Goal: Task Accomplishment & Management: Manage account settings

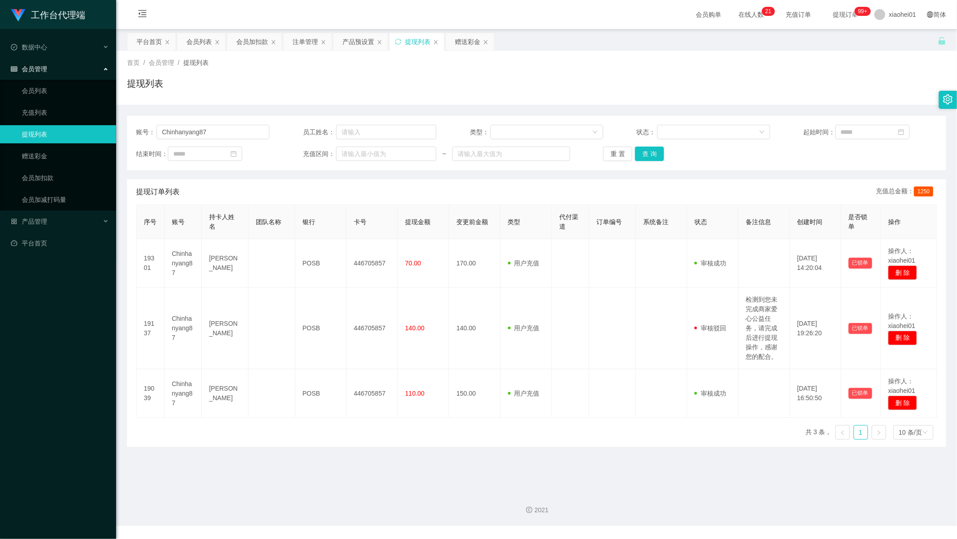
click at [358, 42] on div "产品预设置" at bounding box center [358, 41] width 32 height 17
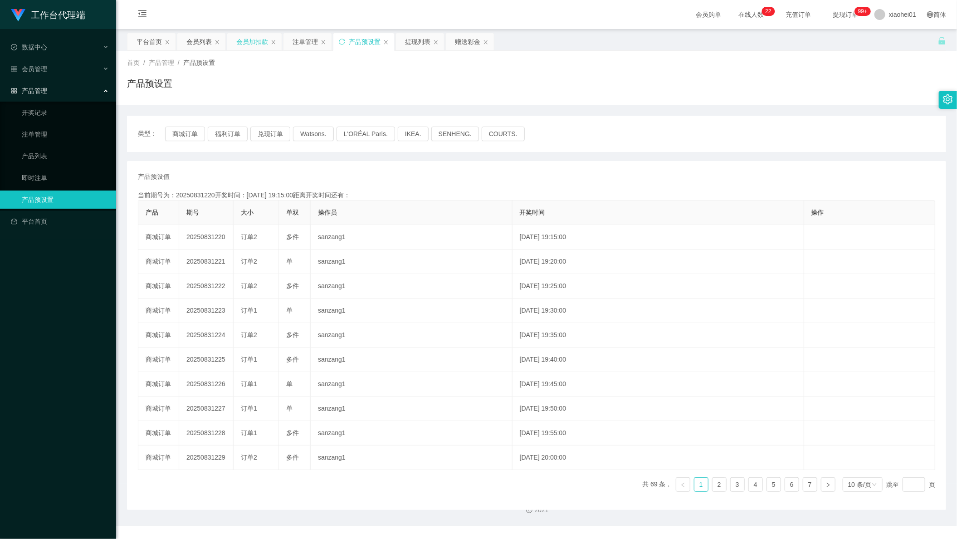
click at [249, 50] on div "会员加扣款" at bounding box center [252, 41] width 32 height 17
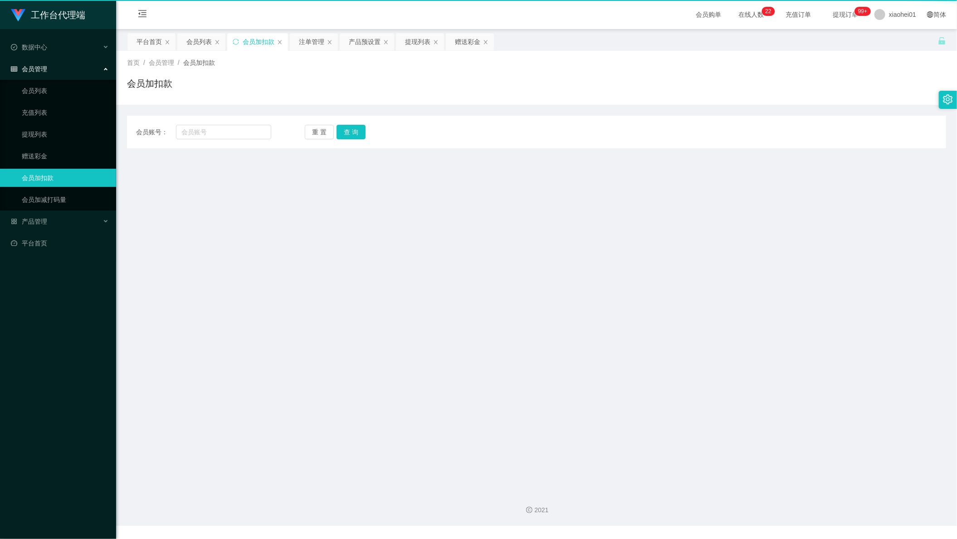
click at [254, 48] on div "会员加扣款" at bounding box center [259, 41] width 32 height 17
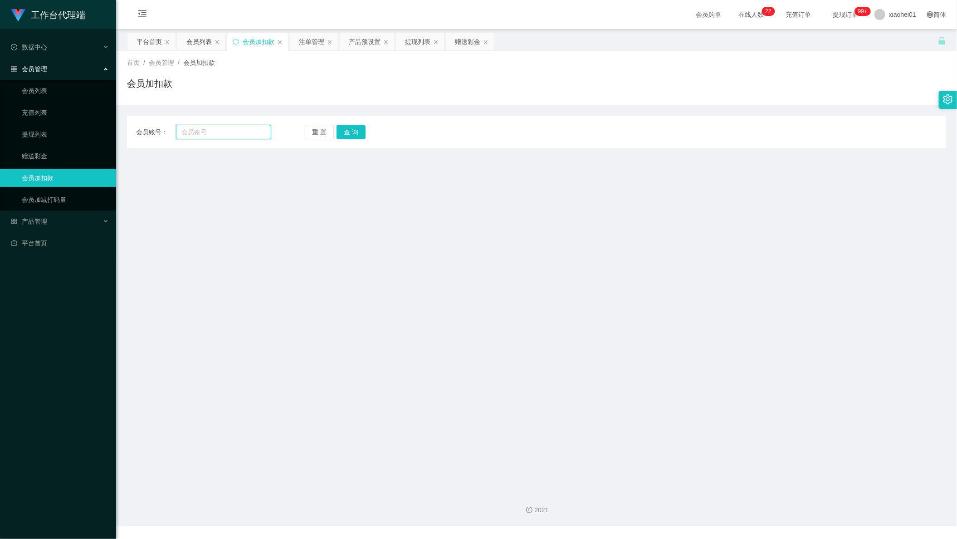
click at [220, 128] on input "text" at bounding box center [223, 132] width 95 height 15
paste input "Tttv"
type input "Tttv"
click at [347, 137] on button "查 询" at bounding box center [351, 132] width 29 height 15
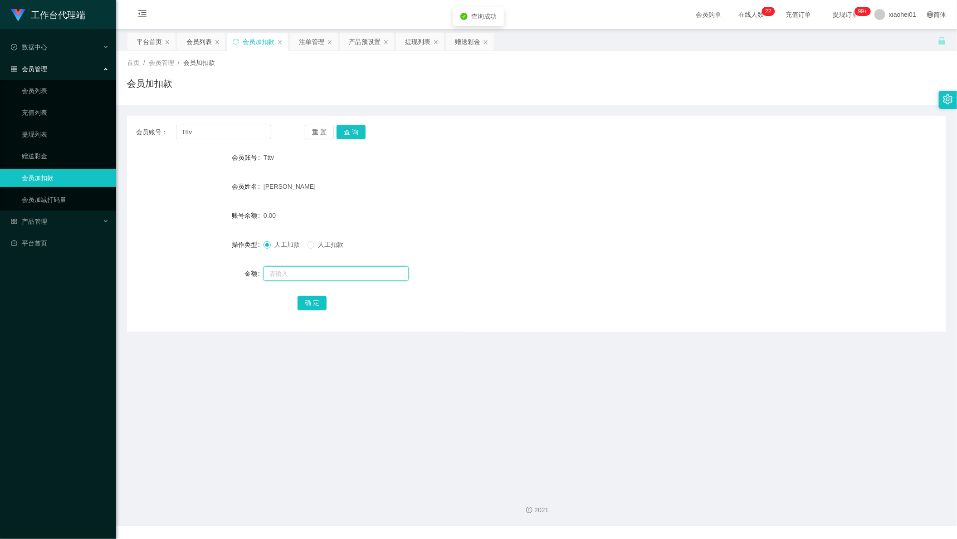
click at [320, 274] on input "text" at bounding box center [336, 273] width 145 height 15
type input "300"
click at [306, 306] on button "确 定" at bounding box center [312, 303] width 29 height 15
click at [411, 43] on div "提现列表" at bounding box center [417, 41] width 25 height 17
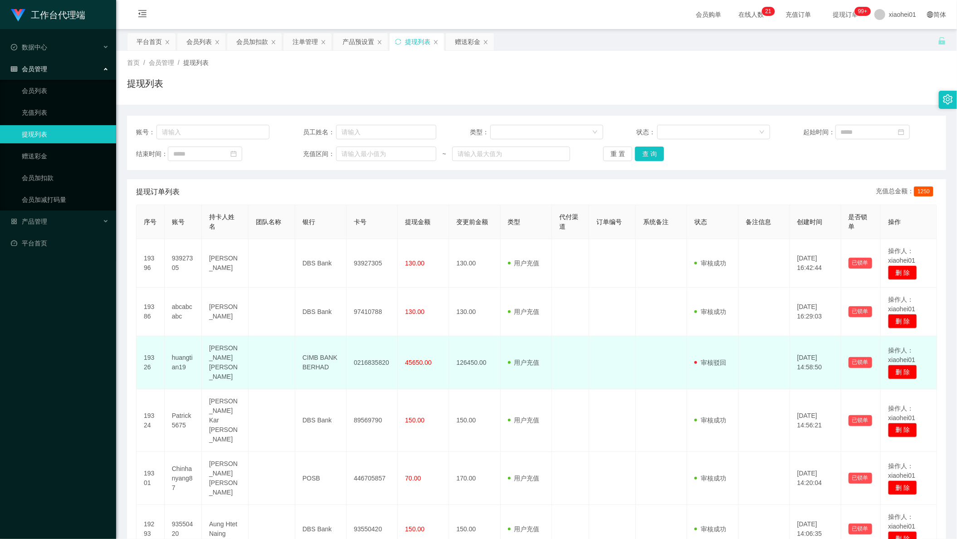
click at [624, 345] on td at bounding box center [612, 362] width 47 height 53
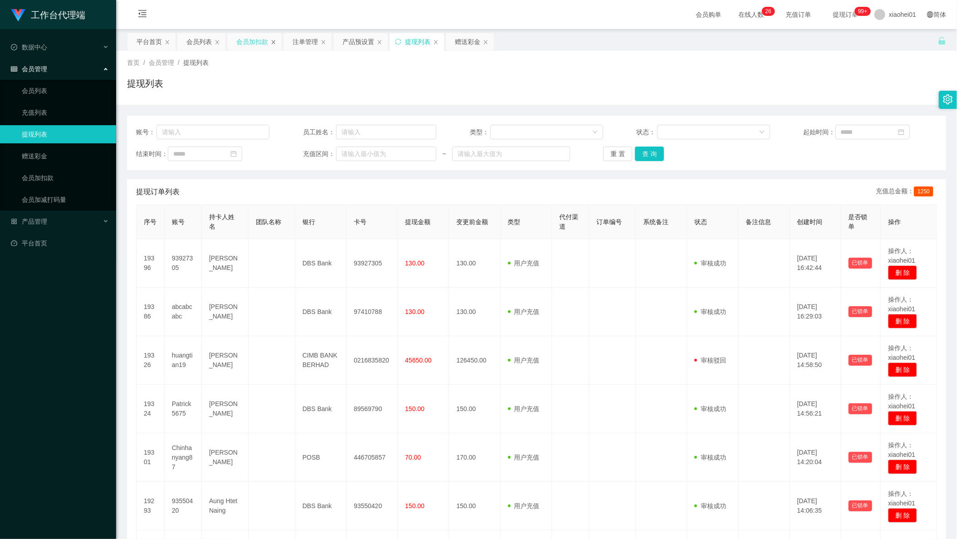
drag, startPoint x: 306, startPoint y: 37, endPoint x: 274, endPoint y: 44, distance: 33.4
click at [305, 38] on div "注单管理" at bounding box center [305, 41] width 25 height 17
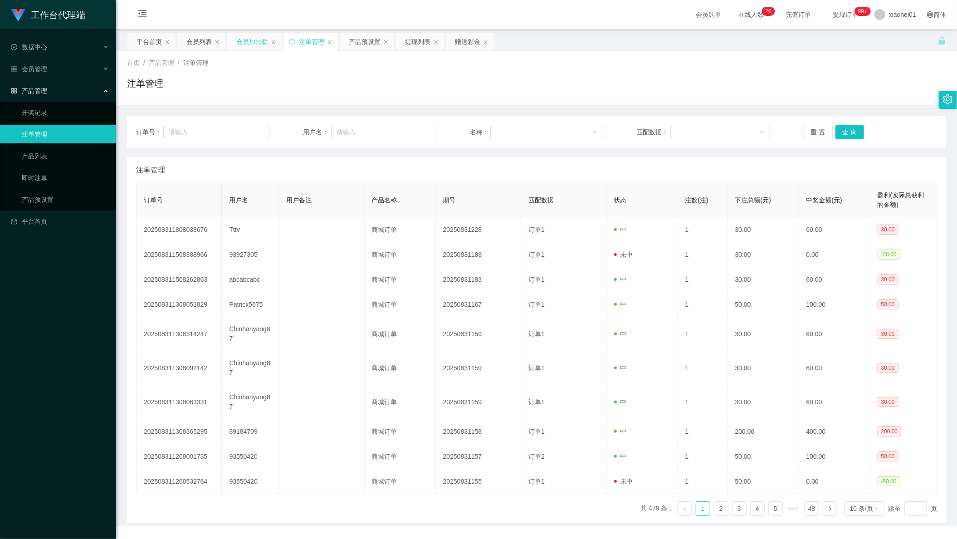
click at [260, 45] on div "会员加扣款" at bounding box center [252, 41] width 32 height 17
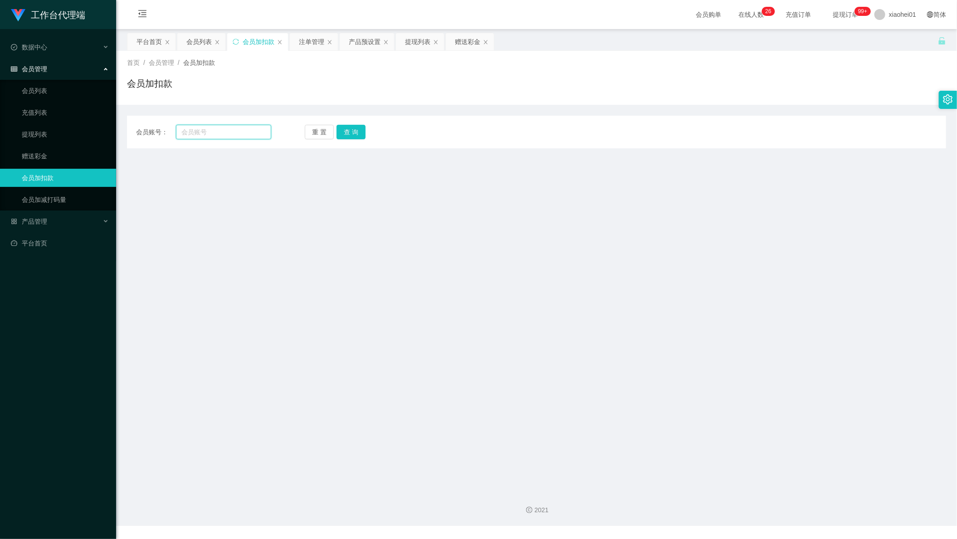
click at [236, 131] on input "text" at bounding box center [223, 132] width 95 height 15
paste input "Tttv"
type input "Tttv"
click at [351, 130] on button "查 询" at bounding box center [351, 132] width 29 height 15
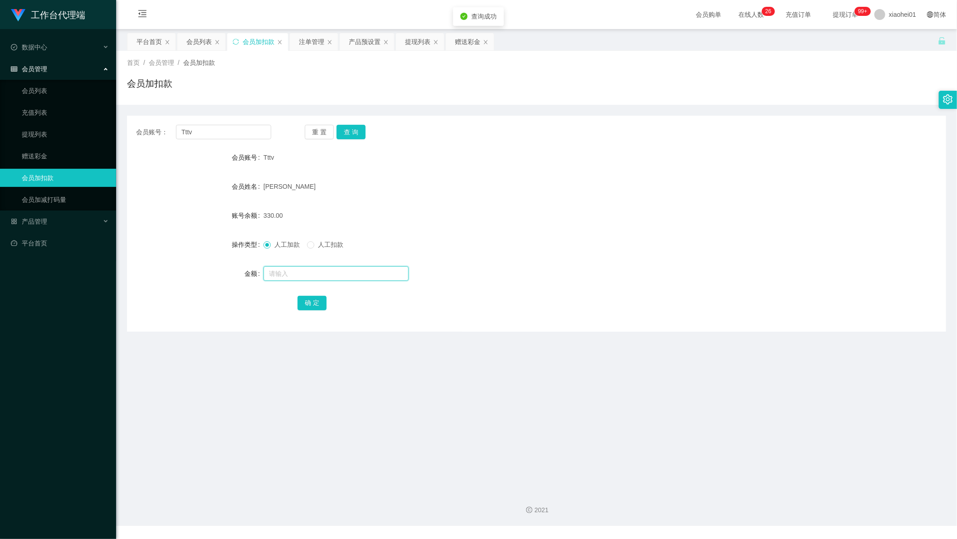
click at [316, 272] on input "text" at bounding box center [336, 273] width 145 height 15
type input "60"
click at [311, 298] on button "确 定" at bounding box center [312, 303] width 29 height 15
click at [616, 211] on div "390.00" at bounding box center [503, 215] width 478 height 18
drag, startPoint x: 419, startPoint y: 41, endPoint x: 464, endPoint y: 120, distance: 90.6
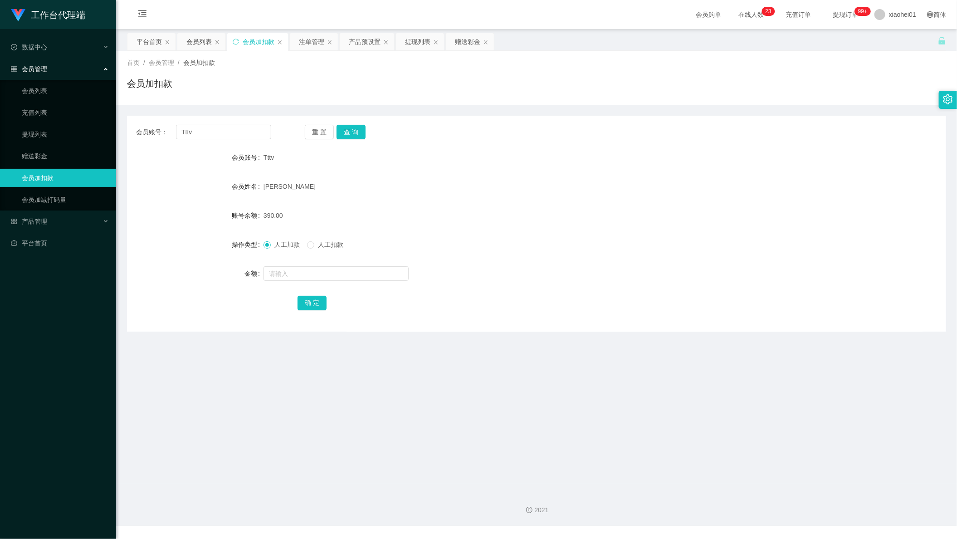
click at [419, 41] on div "提现列表" at bounding box center [417, 41] width 25 height 17
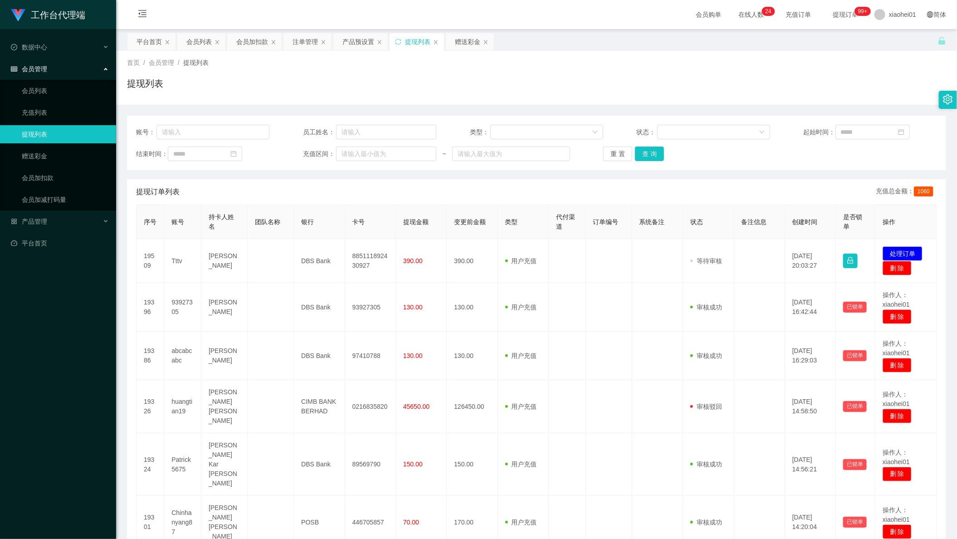
click at [932, 162] on div "账号： 员工姓名： 类型： 状态： 起始时间： 结束时间： 充值区间： ~ 重 置 查 询" at bounding box center [536, 143] width 819 height 54
click at [693, 3] on span "会员购单" at bounding box center [708, 14] width 38 height 29
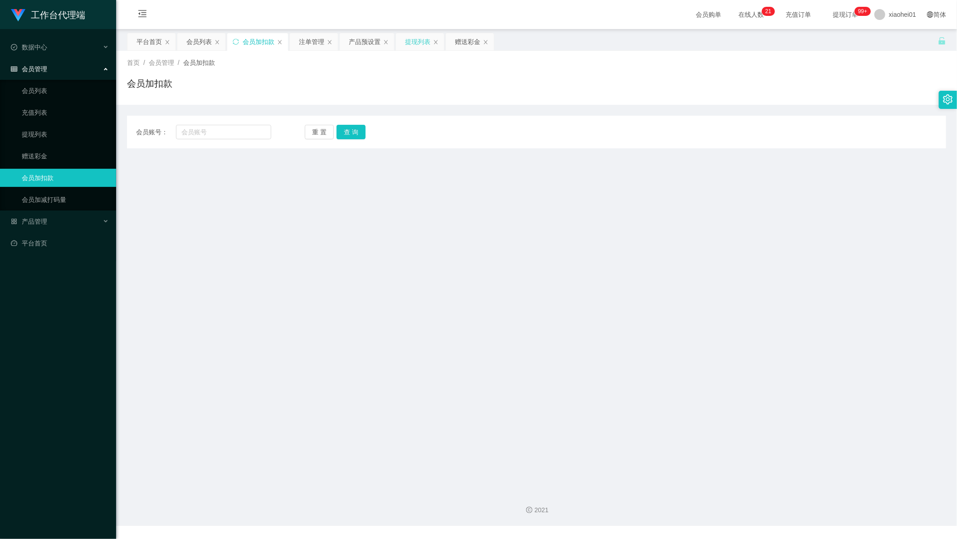
click at [413, 37] on div "提现列表" at bounding box center [417, 41] width 25 height 17
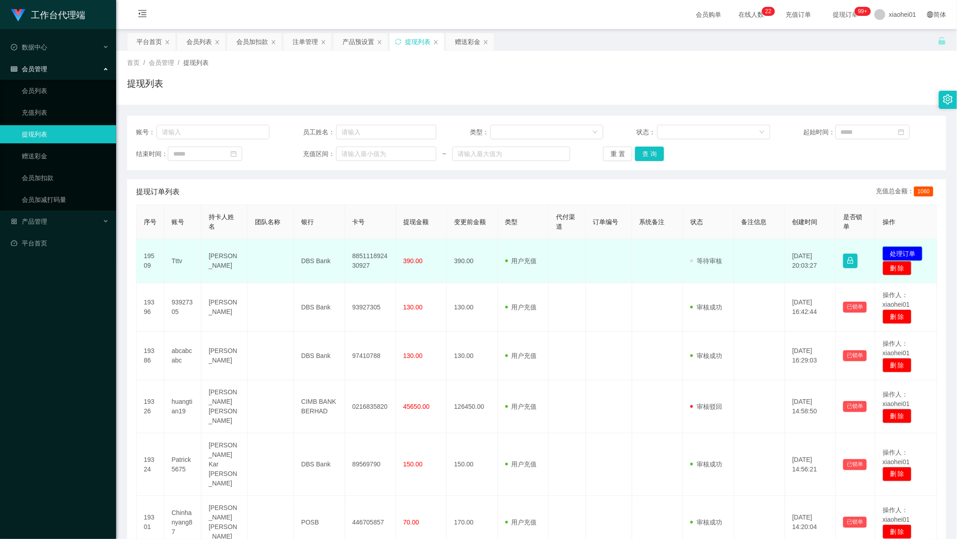
click at [903, 254] on button "处理订单" at bounding box center [903, 253] width 40 height 15
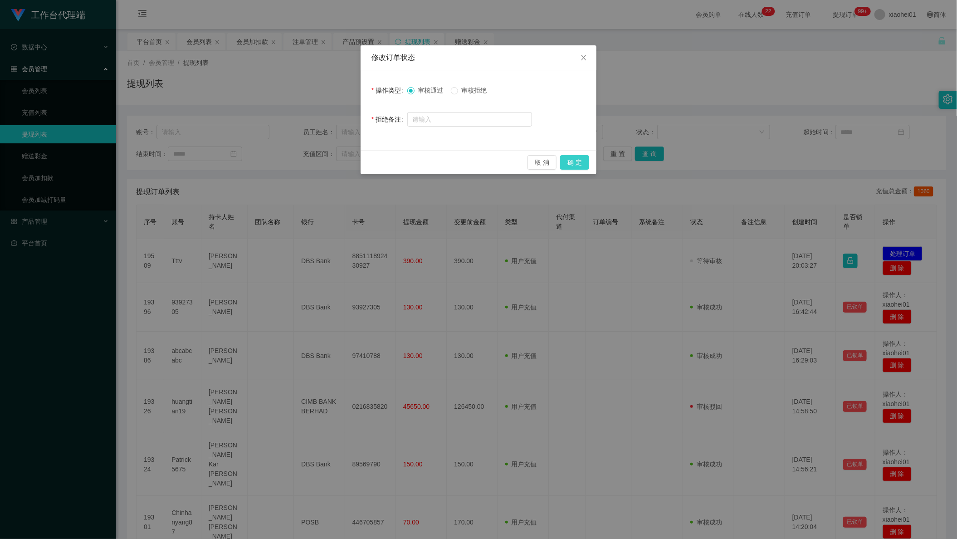
click at [575, 166] on button "确 定" at bounding box center [574, 162] width 29 height 15
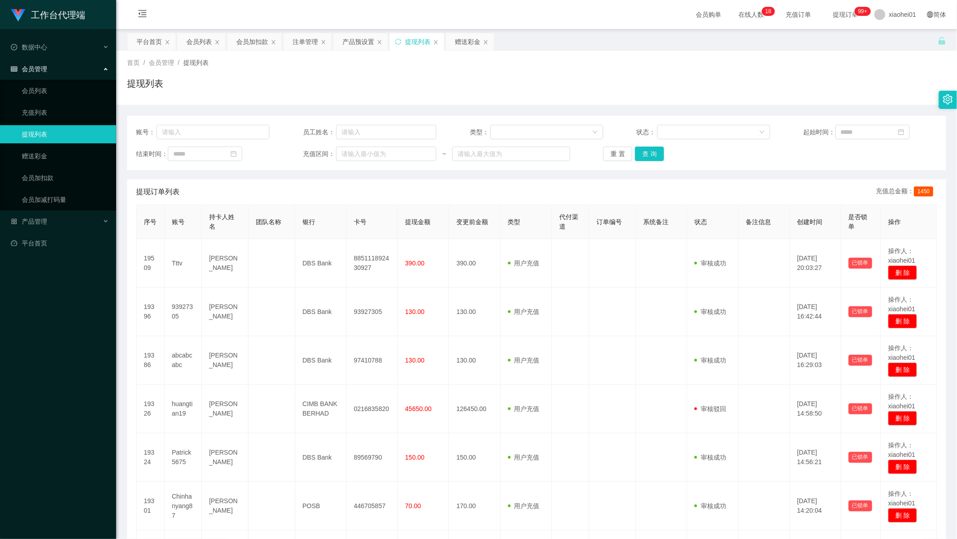
drag, startPoint x: 828, startPoint y: 66, endPoint x: 739, endPoint y: 64, distance: 88.9
click at [820, 66] on div "首页 / 会员管理 / 提现列表 /" at bounding box center [536, 63] width 819 height 10
click at [244, 41] on div "会员加扣款" at bounding box center [252, 41] width 32 height 17
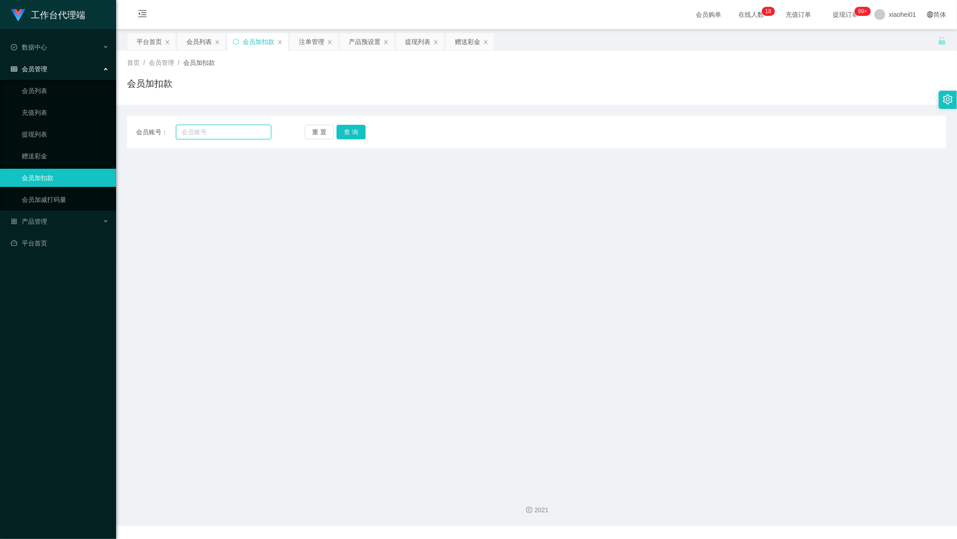
click at [226, 133] on input "text" at bounding box center [223, 132] width 95 height 15
paste input "babystitch123"
type input "babystitch123"
click at [358, 136] on button "查 询" at bounding box center [351, 132] width 29 height 15
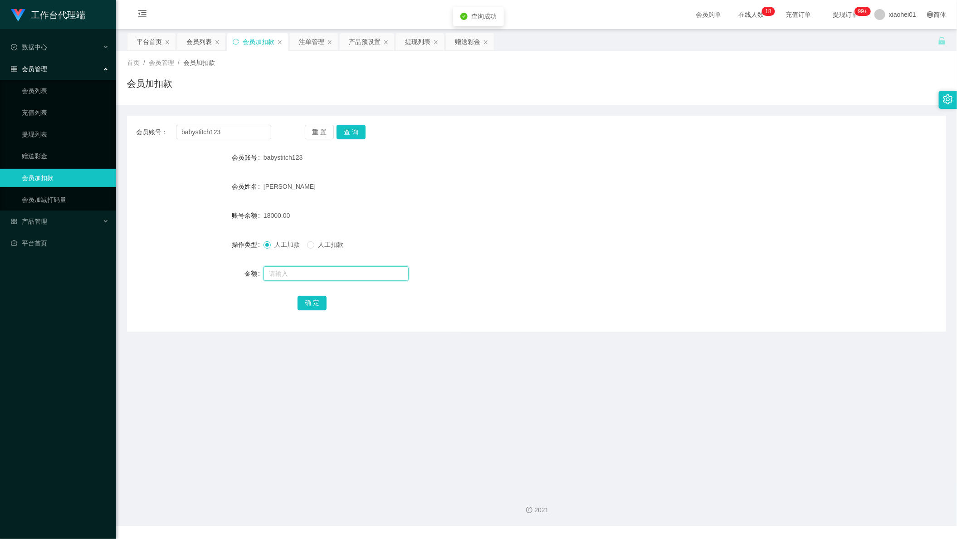
click at [329, 267] on input "text" at bounding box center [336, 273] width 145 height 15
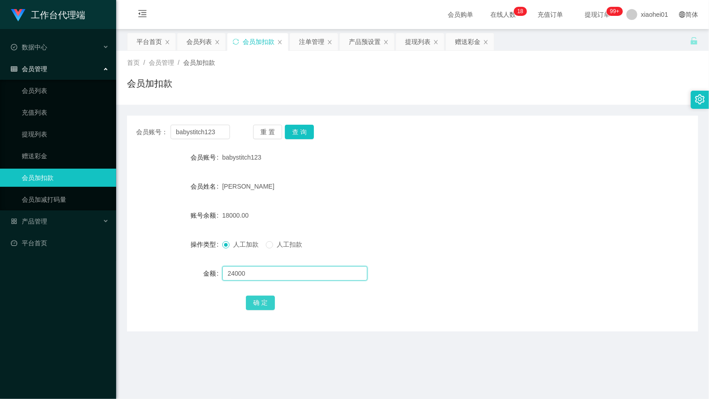
type input "24000"
click at [265, 300] on button "确 定" at bounding box center [260, 303] width 29 height 15
click at [498, 254] on form "会员账号 babystitch123 会员姓名 [PERSON_NAME] 账号余额 42000.00 操作类型 人工加款 人工扣款 金额 确 定" at bounding box center [412, 229] width 571 height 163
click at [538, 92] on div "会员加扣款" at bounding box center [412, 87] width 571 height 21
